Goal: Task Accomplishment & Management: Use online tool/utility

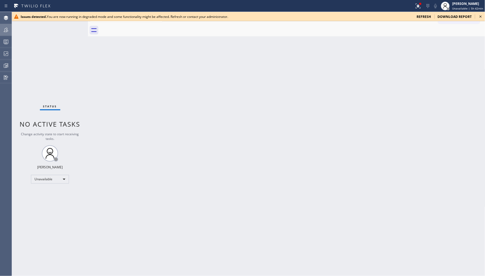
click at [7, 28] on icon at bounding box center [6, 30] width 7 height 7
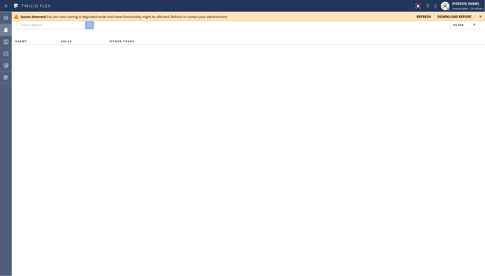
click at [480, 17] on icon at bounding box center [480, 16] width 7 height 7
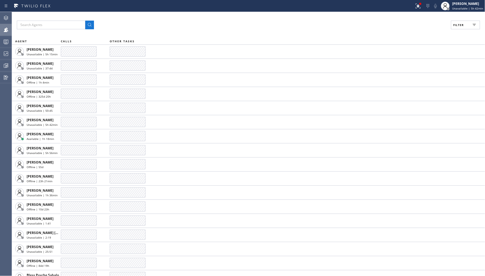
click at [460, 24] on span "Filter" at bounding box center [459, 25] width 11 height 4
click at [412, 71] on label "Unavailable" at bounding box center [444, 73] width 71 height 5
click at [409, 71] on input "Unavailable" at bounding box center [406, 73] width 7 height 7
checkbox input "true"
click at [455, 26] on div "Viewing 110 agents Apply Reset Activities Unavailable only Offline Available Un…" at bounding box center [441, 56] width 87 height 64
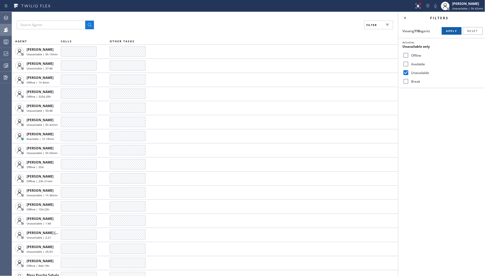
click at [451, 30] on span "Apply" at bounding box center [451, 31] width 11 height 4
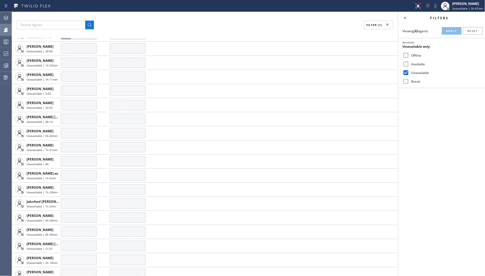
scroll to position [220, 0]
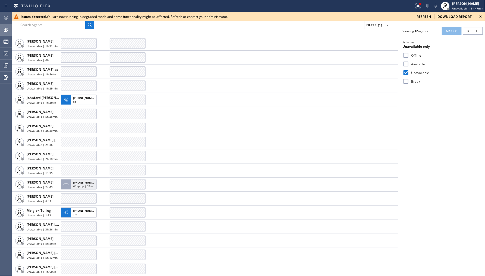
click at [481, 18] on icon at bounding box center [480, 16] width 7 height 7
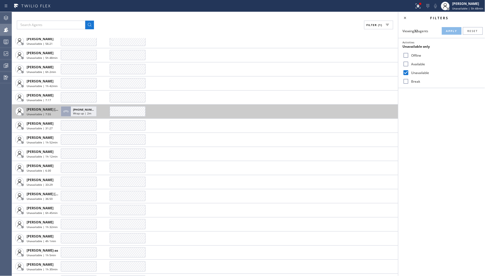
scroll to position [0, 0]
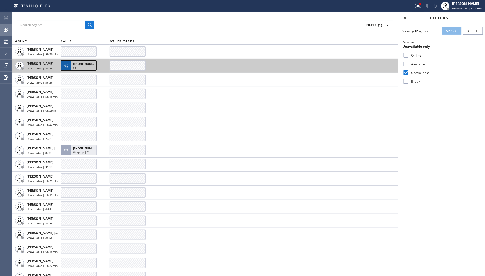
click at [87, 65] on span "+16616756357" at bounding box center [85, 64] width 25 height 4
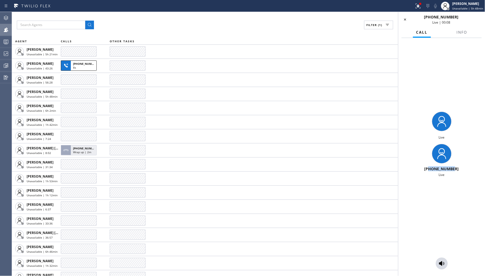
drag, startPoint x: 430, startPoint y: 170, endPoint x: 464, endPoint y: 170, distance: 34.0
click at [464, 170] on div "+16616756357" at bounding box center [442, 168] width 82 height 5
copy span "6616756357"
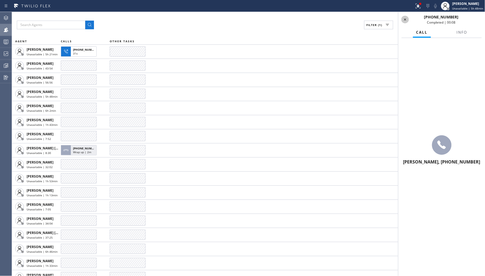
click at [406, 20] on icon at bounding box center [405, 19] width 7 height 7
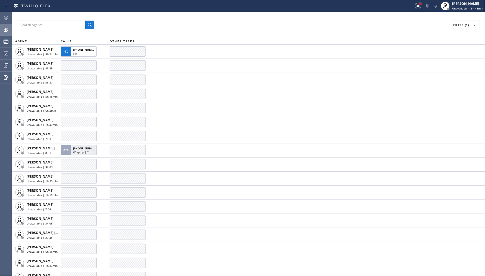
click at [421, 4] on div at bounding box center [420, 4] width 2 height 2
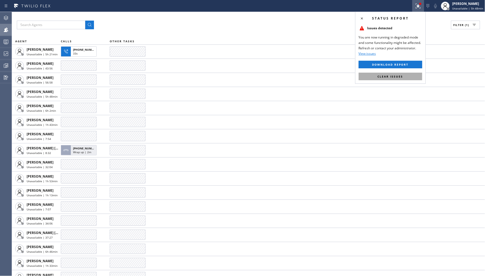
click at [387, 80] on button "Clear issues" at bounding box center [391, 77] width 64 height 8
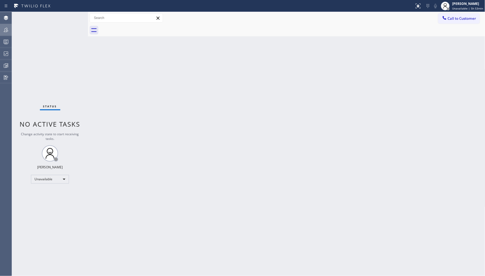
click at [6, 30] on icon at bounding box center [6, 30] width 4 height 4
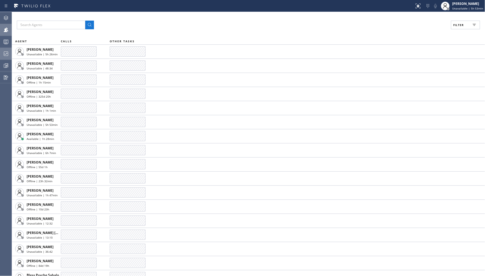
click at [11, 49] on div at bounding box center [6, 53] width 12 height 11
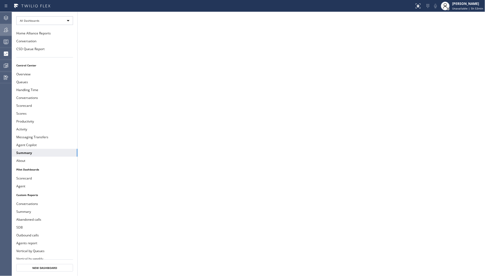
click at [10, 29] on div at bounding box center [6, 30] width 12 height 7
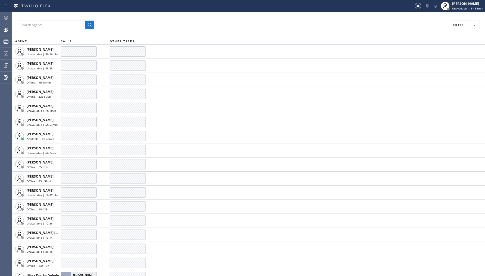
click at [458, 24] on span "Filter" at bounding box center [459, 25] width 11 height 4
drag, startPoint x: 419, startPoint y: 76, endPoint x: 436, endPoint y: 55, distance: 27.5
click at [419, 73] on div "Unavailable" at bounding box center [441, 72] width 87 height 9
click at [407, 73] on input "Unavailable" at bounding box center [406, 73] width 7 height 7
checkbox input "true"
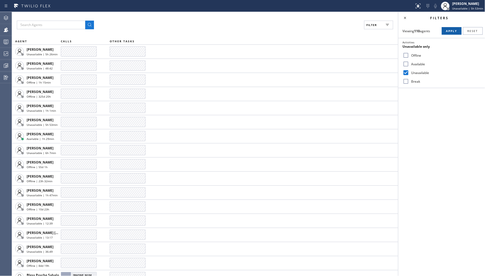
click at [451, 33] on span "Apply" at bounding box center [451, 31] width 11 height 4
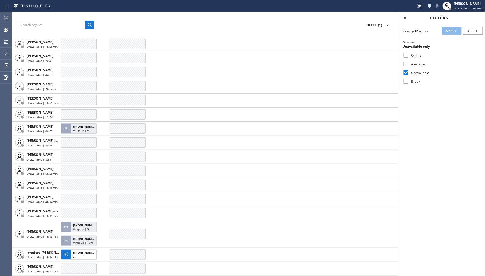
scroll to position [38, 0]
